Goal: Task Accomplishment & Management: Complete application form

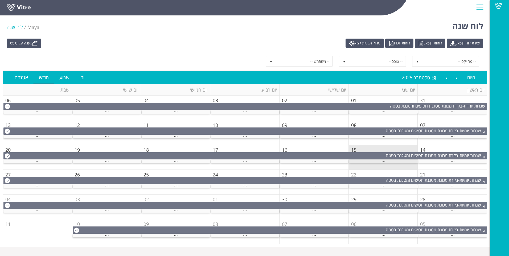
click at [382, 162] on span "..." at bounding box center [384, 160] width 4 height 6
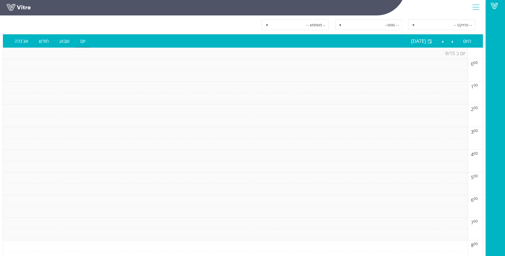
scroll to position [27, 0]
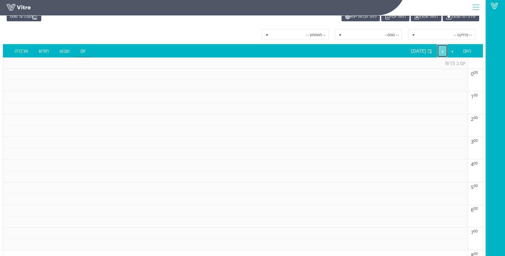
click at [442, 51] on link "Next" at bounding box center [442, 51] width 10 height 12
click at [443, 53] on link "Next" at bounding box center [442, 51] width 10 height 12
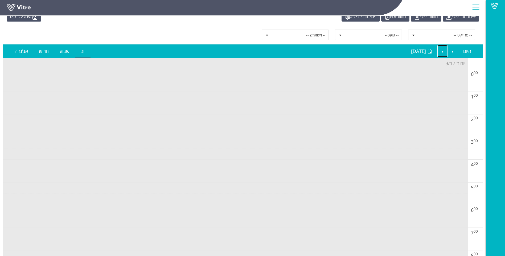
scroll to position [0, 0]
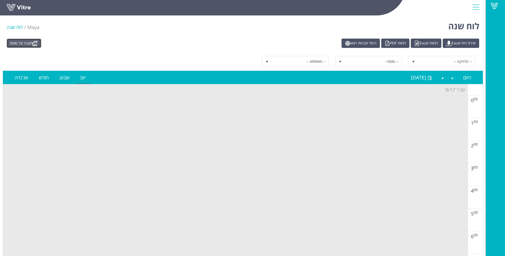
click at [22, 43] on link "מענה על טופס" at bounding box center [24, 43] width 35 height 9
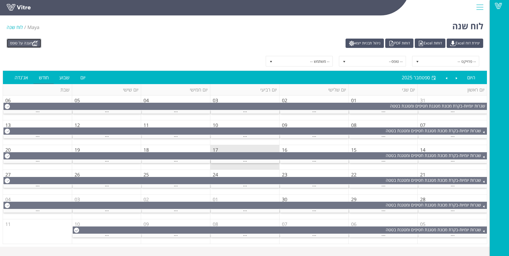
click at [21, 43] on link "מענה על טופס" at bounding box center [24, 43] width 35 height 9
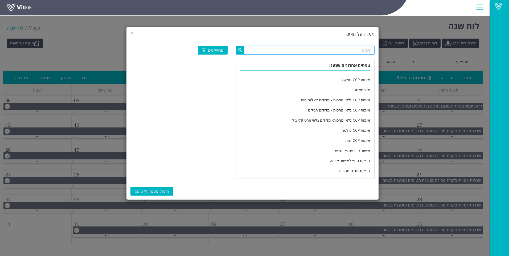
click at [328, 47] on input "text" at bounding box center [309, 50] width 130 height 9
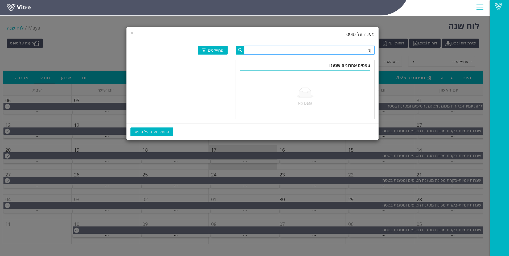
type input "N"
type input "n"
type input "מחלקה יומי"
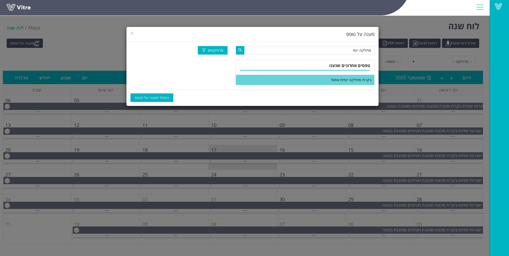
click at [318, 83] on li "בקרת מחלקה יומית New" at bounding box center [305, 80] width 138 height 10
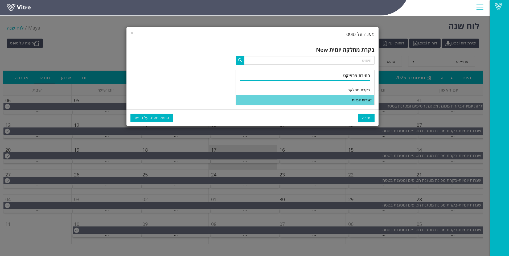
click at [326, 98] on li "שגרות יומיות" at bounding box center [305, 100] width 138 height 10
click at [154, 117] on span "התחל מענה על טופס" at bounding box center [152, 118] width 34 height 6
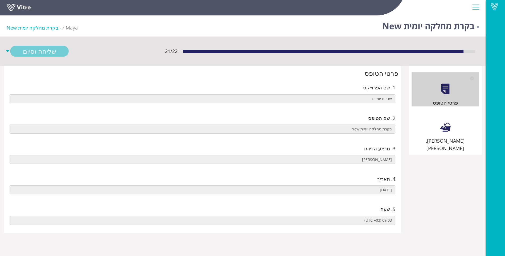
click at [412, 124] on div "שילוט, סימון וניקיון" at bounding box center [446, 131] width 68 height 42
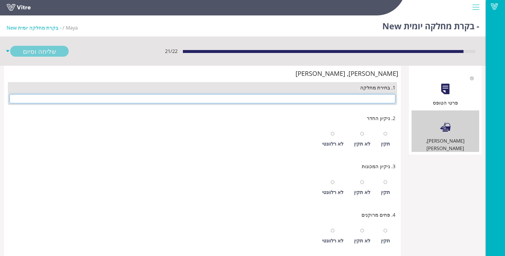
click at [375, 102] on input "text" at bounding box center [203, 98] width 386 height 9
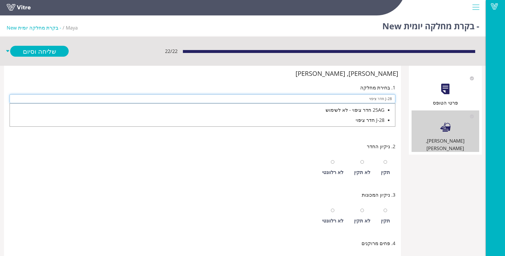
type input "J-28 חדר ציפוי"
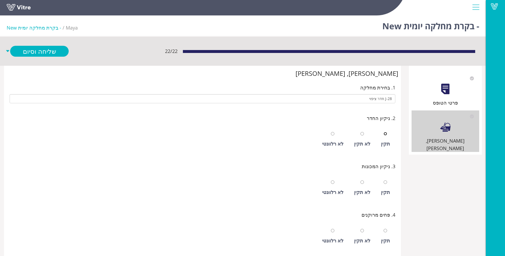
click at [384, 132] on input "radio" at bounding box center [385, 133] width 3 height 3
radio input "true"
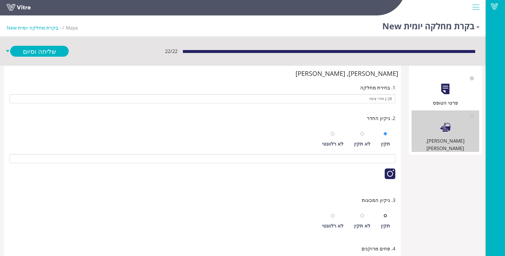
click at [384, 214] on input "radio" at bounding box center [385, 215] width 3 height 3
radio input "true"
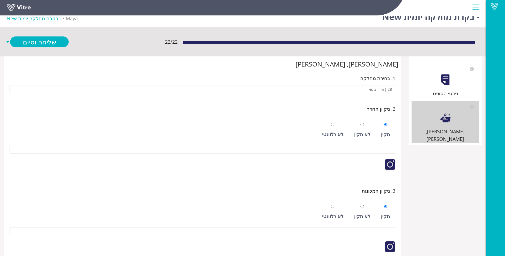
scroll to position [170, 0]
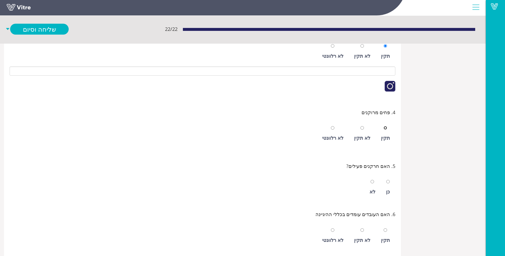
click at [384, 126] on input "radio" at bounding box center [385, 127] width 3 height 3
radio input "true"
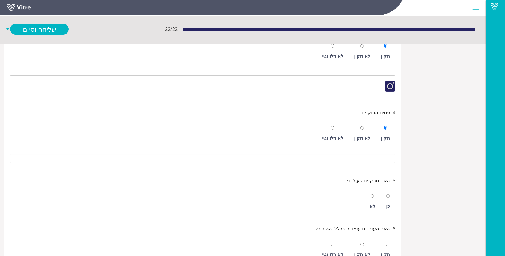
click at [389, 203] on div "כן" at bounding box center [388, 205] width 4 height 7
radio input "true"
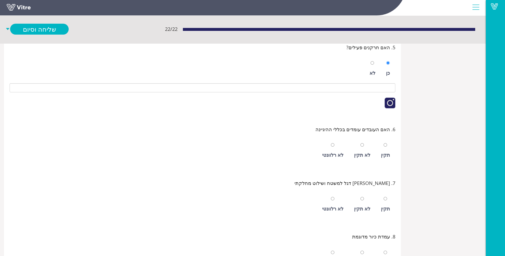
click at [390, 142] on div "תקין" at bounding box center [385, 150] width 14 height 24
radio input "true"
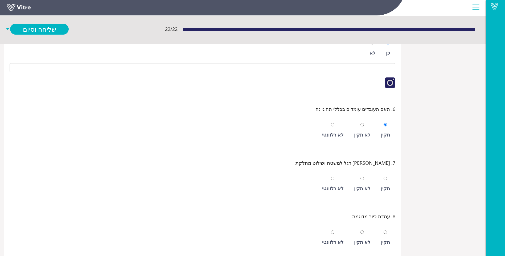
scroll to position [383, 0]
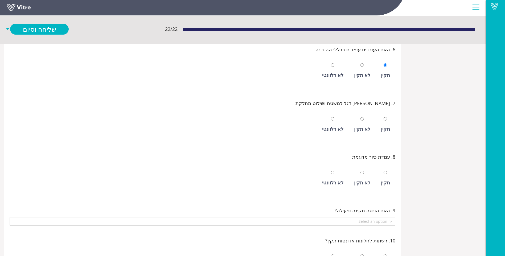
click at [389, 135] on div "תקין" at bounding box center [385, 124] width 14 height 24
radio input "true"
click at [334, 179] on div "לא רלוונטי" at bounding box center [332, 182] width 21 height 7
radio input "true"
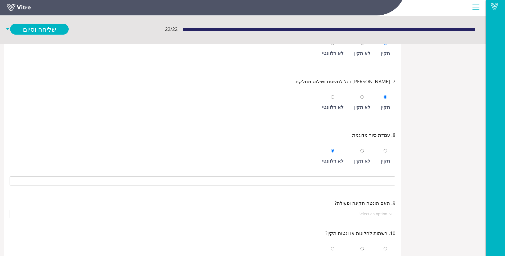
scroll to position [436, 0]
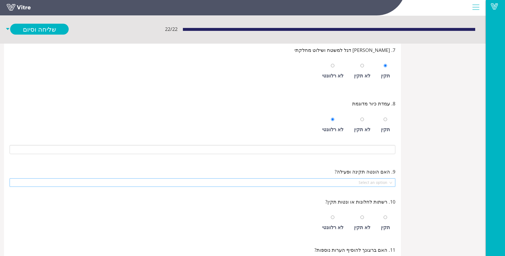
click at [377, 185] on input "search" at bounding box center [201, 183] width 376 height 8
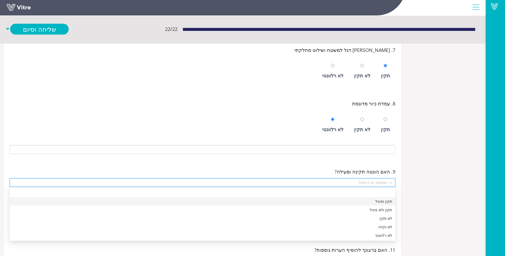
click at [378, 201] on div "תקין ופעיל" at bounding box center [202, 202] width 379 height 6
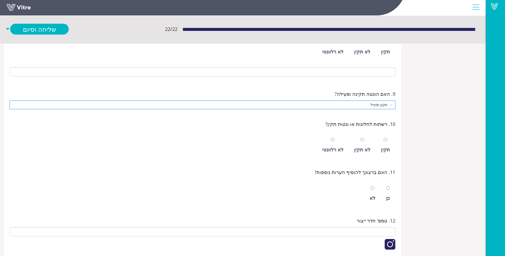
scroll to position [516, 0]
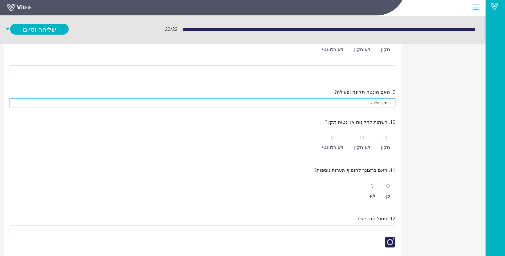
click at [387, 148] on div "תקין" at bounding box center [385, 147] width 9 height 7
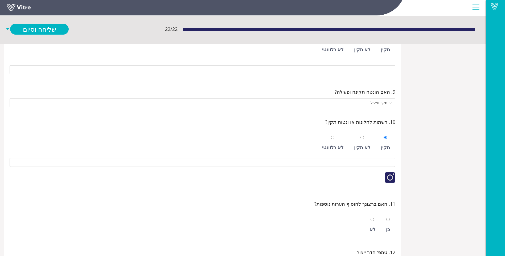
radio input "true"
click at [375, 225] on div "לא" at bounding box center [372, 225] width 11 height 24
radio input "true"
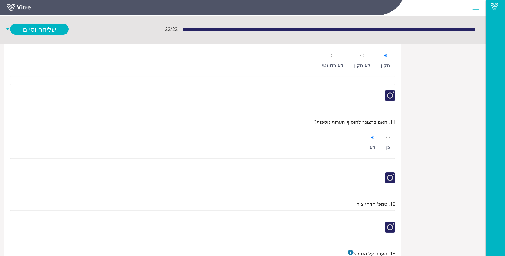
scroll to position [676, 0]
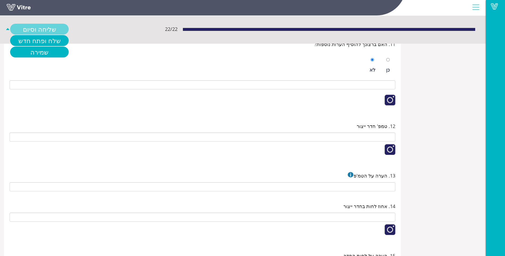
click at [46, 27] on link "שליחה וסיום" at bounding box center [39, 29] width 59 height 11
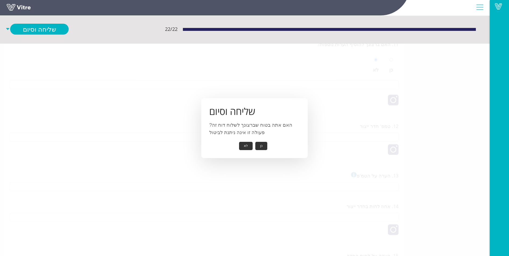
click at [262, 144] on button "כן" at bounding box center [261, 146] width 12 height 8
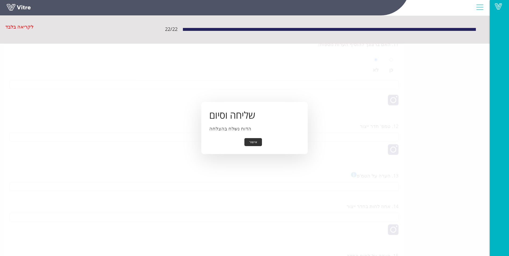
click at [254, 142] on button "אישור" at bounding box center [253, 142] width 18 height 8
